Goal: Information Seeking & Learning: Learn about a topic

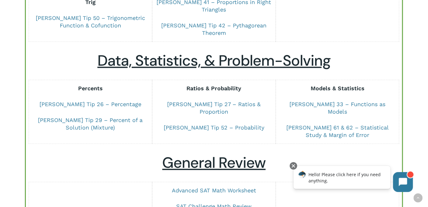
scroll to position [440, 0]
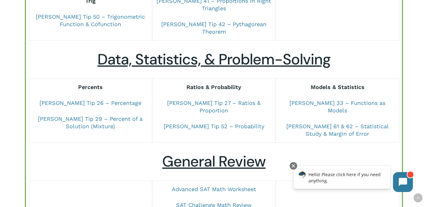
click at [331, 180] on div at bounding box center [338, 196] width 124 height 33
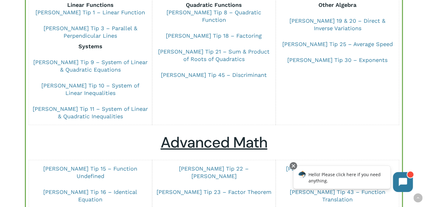
scroll to position [0, 0]
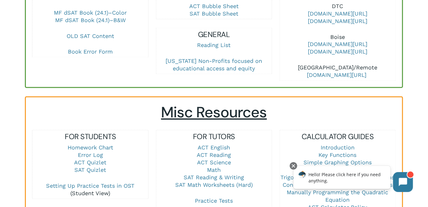
scroll to position [341, 0]
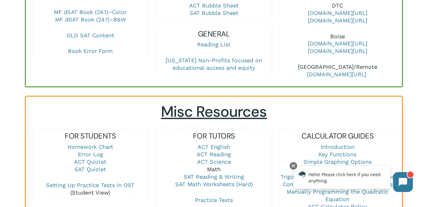
click at [213, 166] on link "Math" at bounding box center [214, 169] width 14 height 7
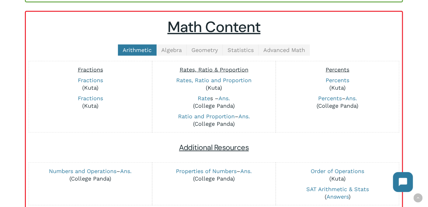
scroll to position [143, 0]
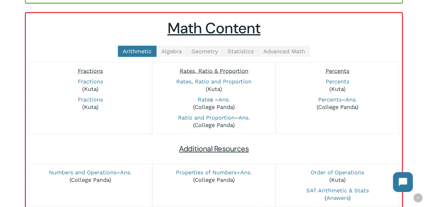
click at [166, 53] on span "Algebra" at bounding box center [171, 51] width 21 height 7
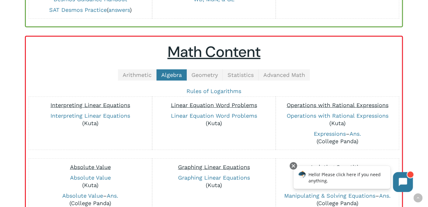
scroll to position [118, 0]
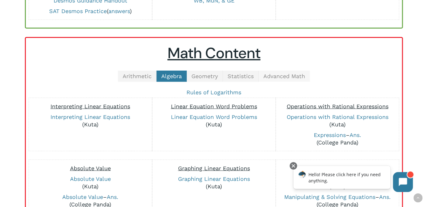
click at [292, 74] on span "Advanced Math" at bounding box center [284, 76] width 42 height 7
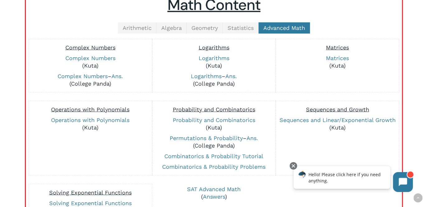
scroll to position [166, 0]
click at [355, 116] on link "Sequences and Linear/Exponential Growth" at bounding box center [337, 119] width 116 height 7
